Goal: Check status: Check status

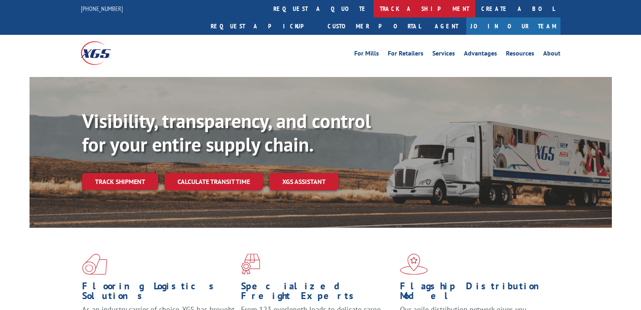
click at [374, 8] on link "track a shipment" at bounding box center [425, 8] width 102 height 17
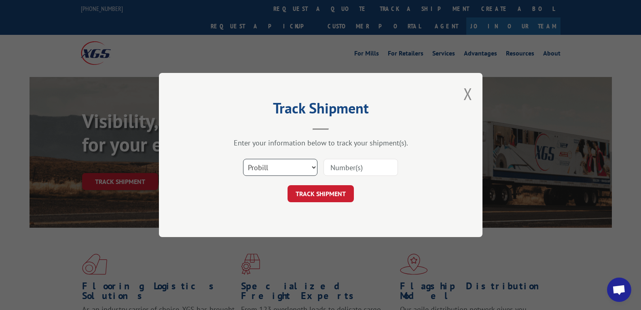
scroll to position [3471, 0]
click at [250, 160] on select "Select category... Probill BOL PO" at bounding box center [280, 167] width 74 height 17
click at [243, 159] on select "Select category... Probill BOL PO" at bounding box center [280, 167] width 74 height 17
click at [347, 168] on input at bounding box center [361, 167] width 74 height 17
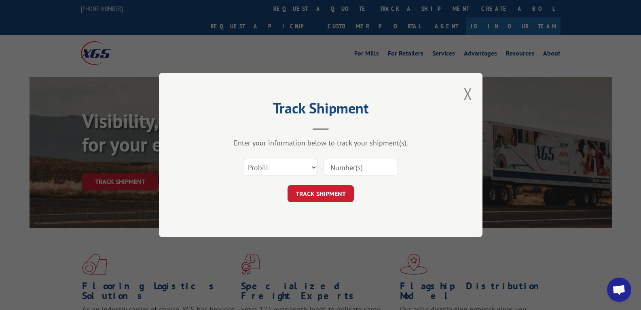
paste input "17501904"
type input "17501904"
click at [325, 197] on button "TRACK SHIPMENT" at bounding box center [321, 193] width 66 height 17
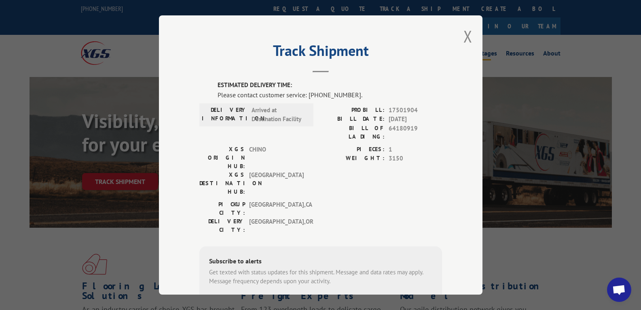
click at [464, 35] on button "Close modal" at bounding box center [468, 35] width 9 height 21
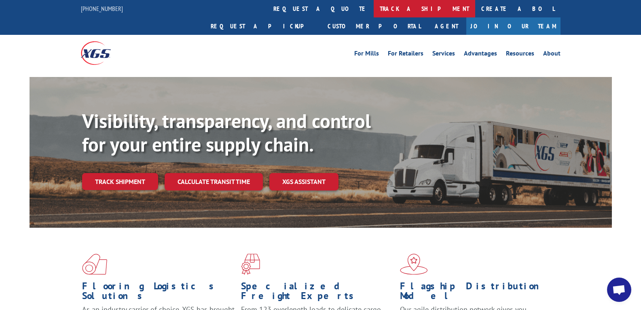
click at [374, 14] on link "track a shipment" at bounding box center [425, 8] width 102 height 17
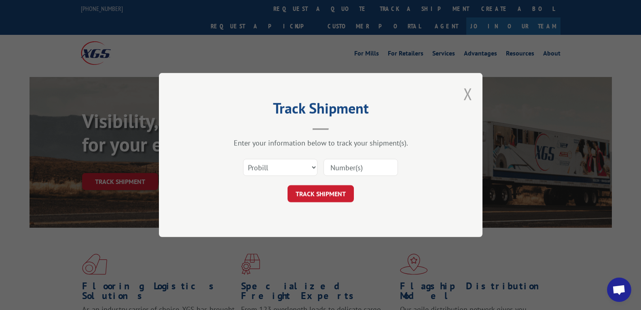
click at [470, 93] on button "Close modal" at bounding box center [468, 93] width 9 height 21
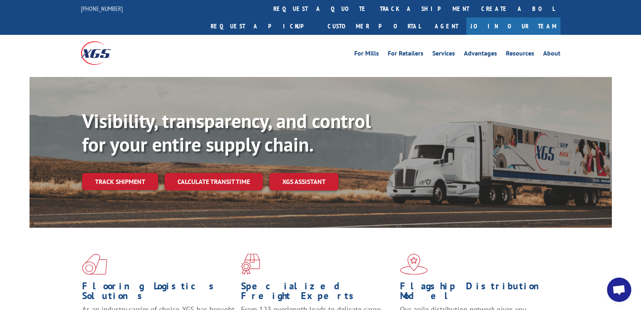
click at [618, 284] on span "Open chat" at bounding box center [619, 289] width 24 height 24
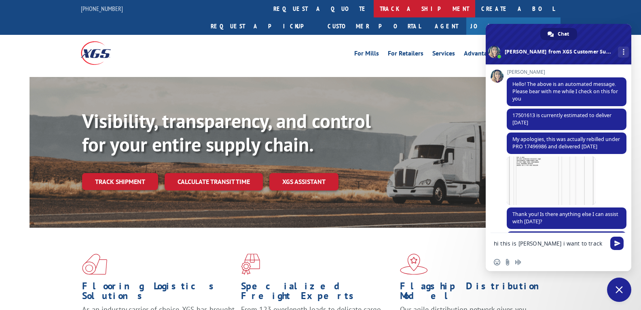
type textarea "hi this is [PERSON_NAME] i want to track the shipment"
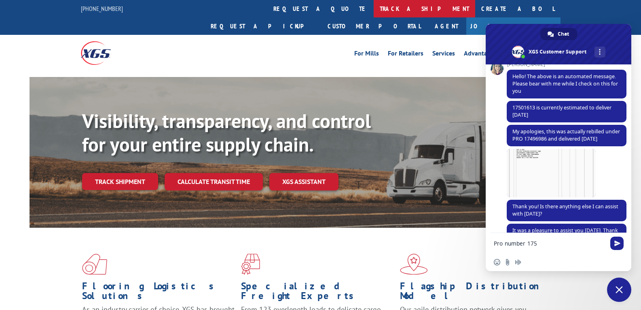
type textarea "Pro number 17501"
type textarea "BOL 64180"
type textarea "thanks for"
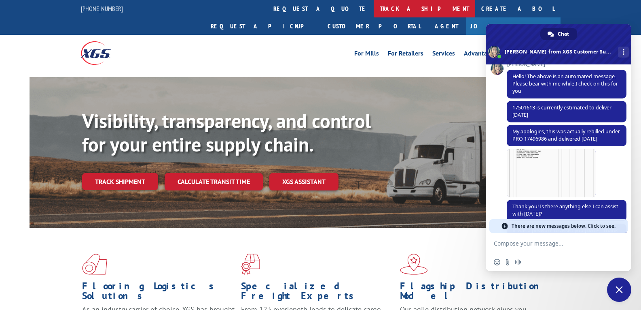
type textarea "have i"
